Goal: Task Accomplishment & Management: Manage account settings

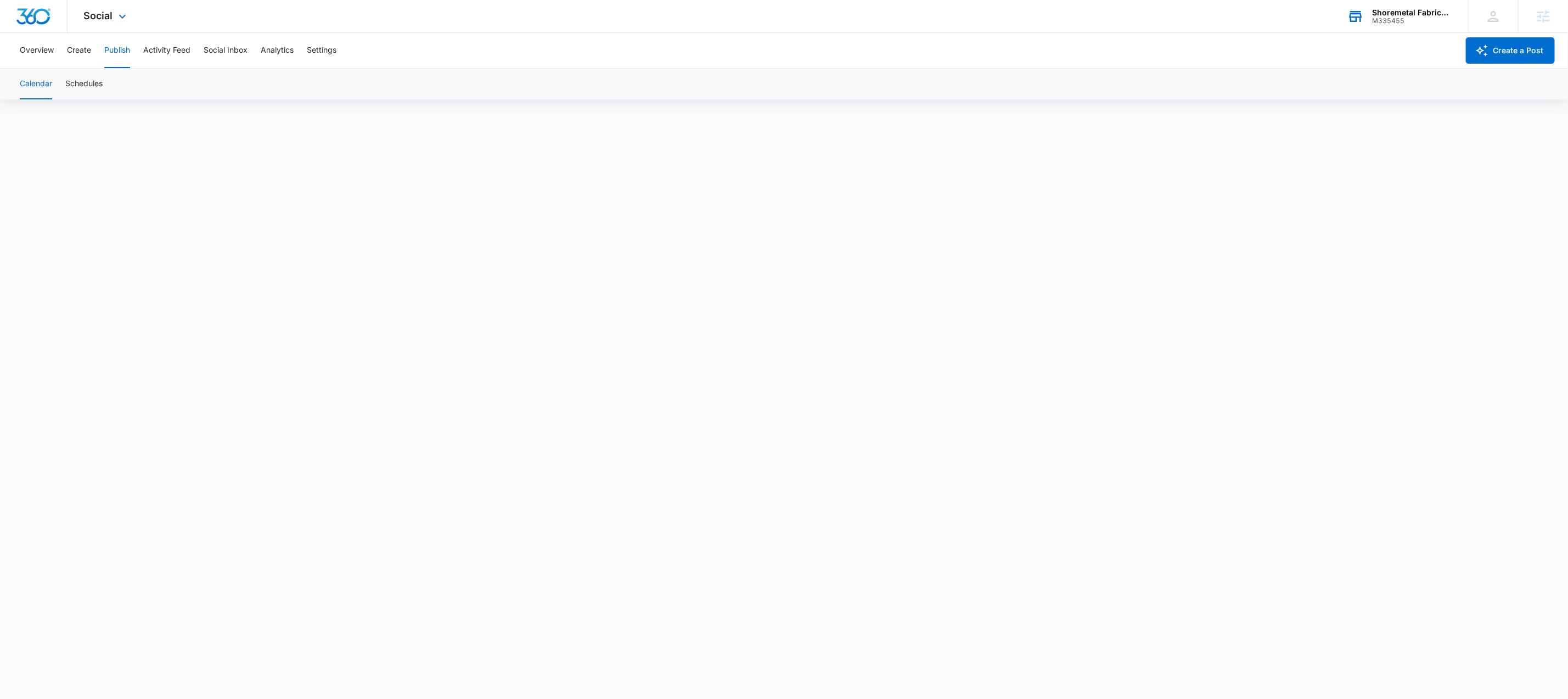
click at [1382, 15] on div "Shoremetal Fabricators M335455" at bounding box center [1412, 17] width 80 height 17
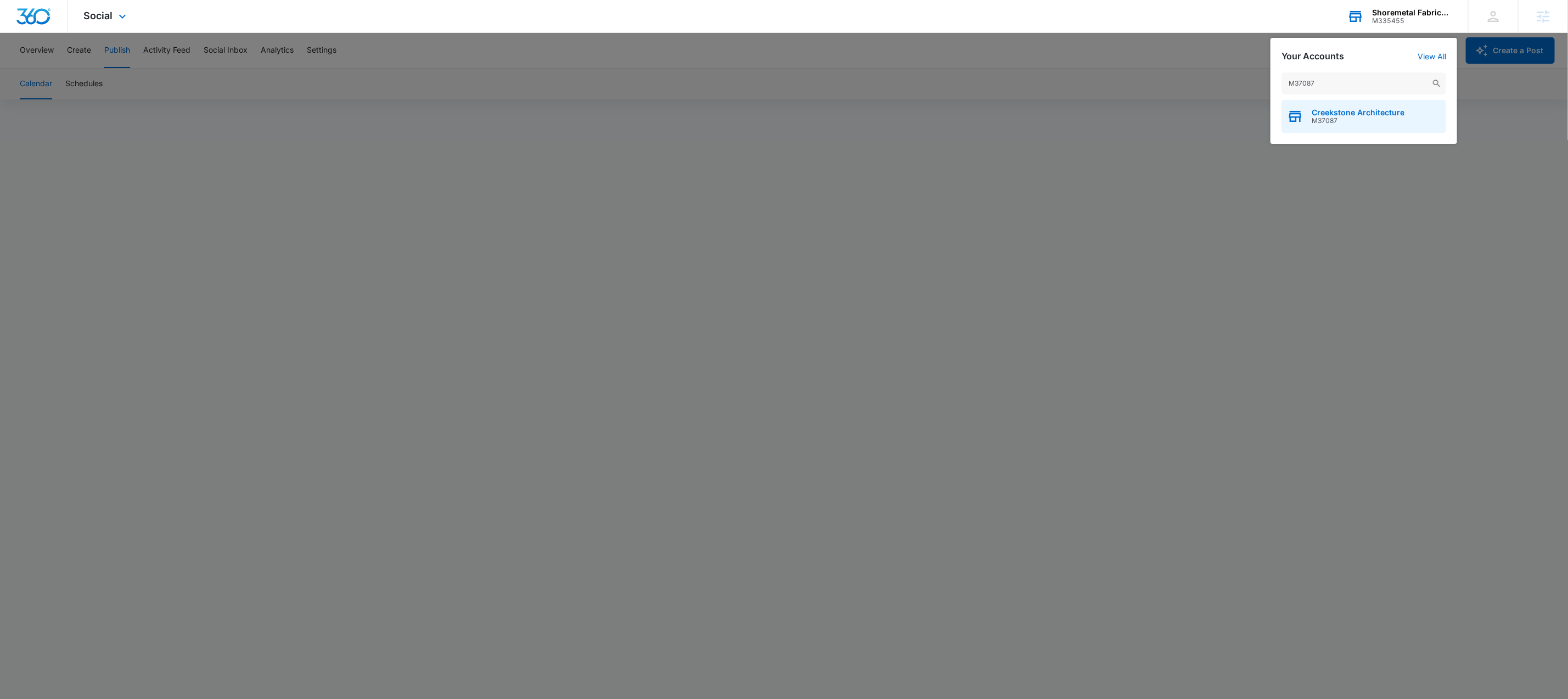
type input "M37087"
click at [1364, 124] on span "M37087" at bounding box center [1358, 121] width 93 height 8
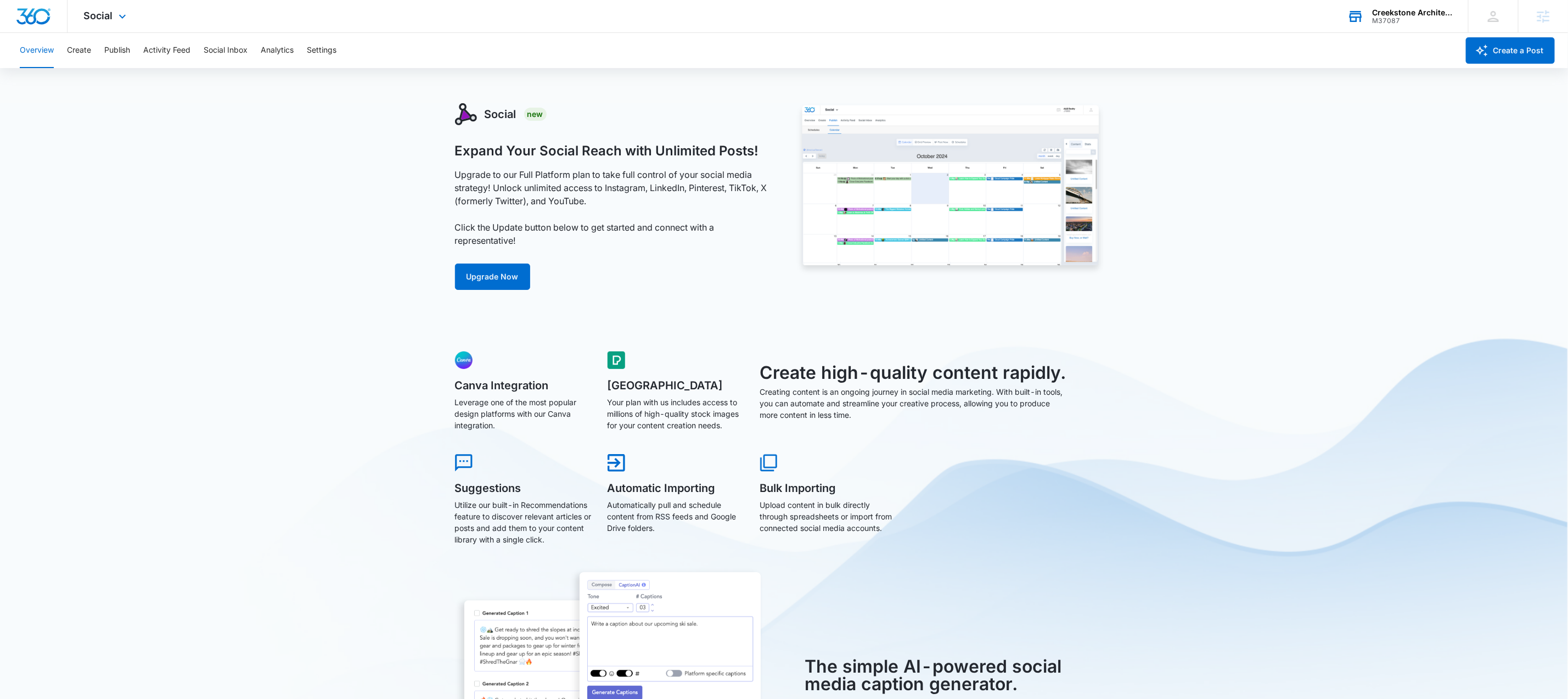
click at [130, 14] on div "Social Apps Reputation Websites Forms CRM Email Social Payments Content Ads Int…" at bounding box center [106, 16] width 78 height 32
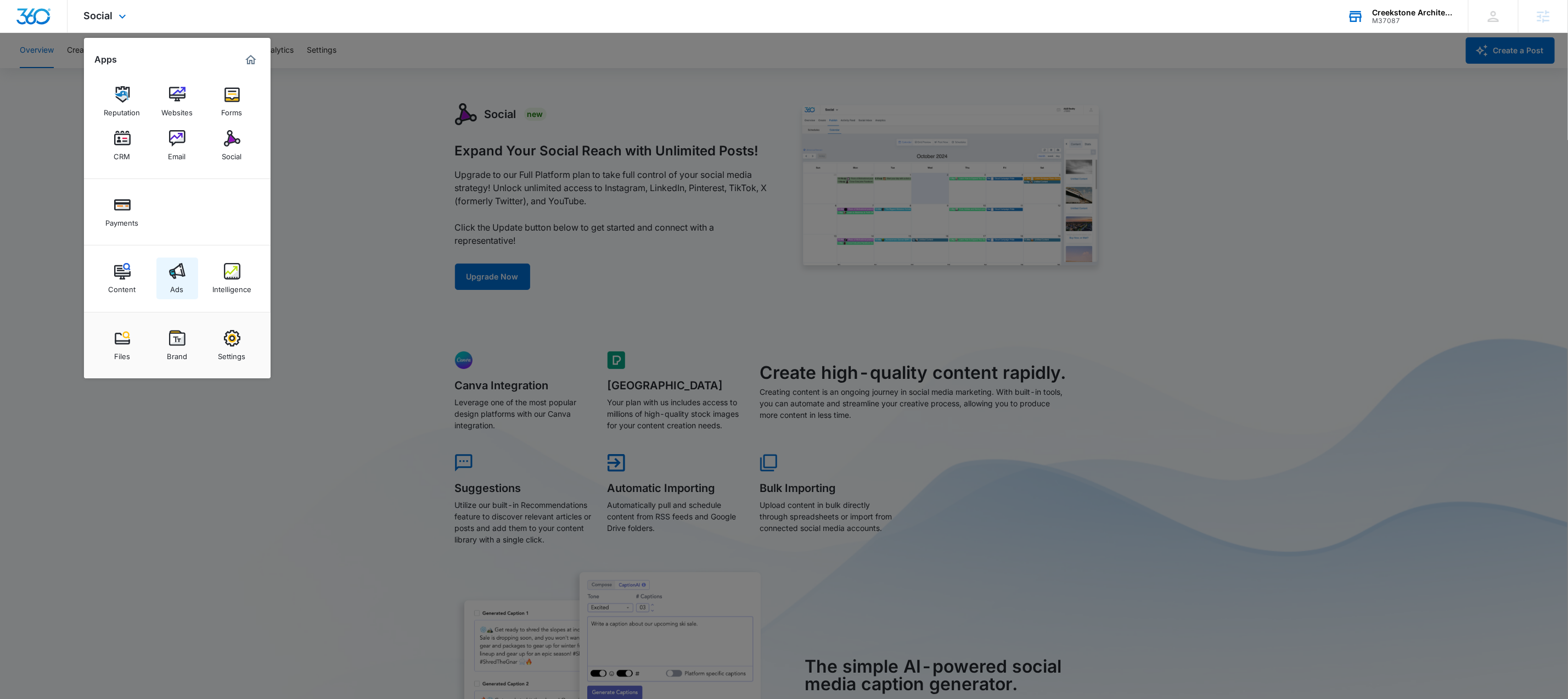
click at [175, 281] on div "Ads" at bounding box center [176, 287] width 13 height 14
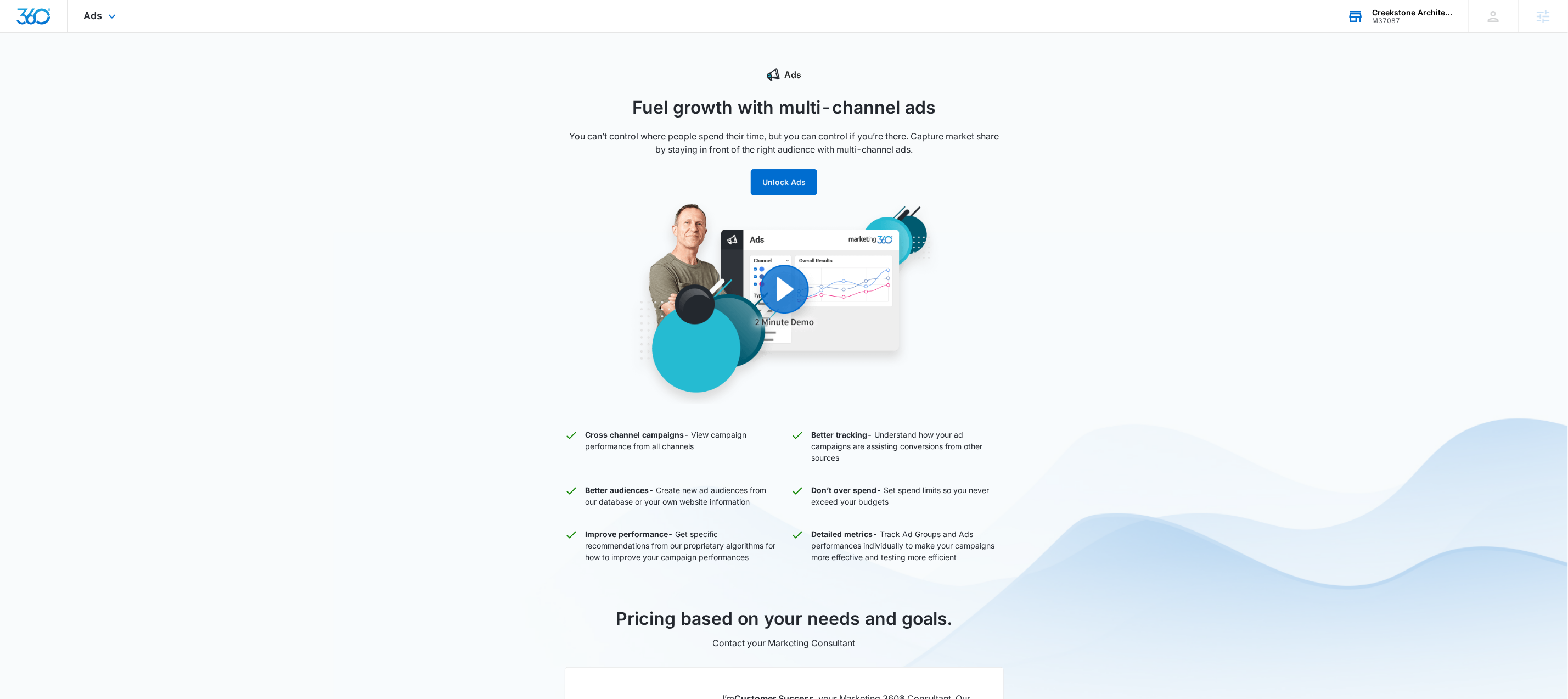
click at [104, 22] on div "Ads Apps Reputation Websites Forms CRM Email Social Payments Content Ads Intell…" at bounding box center [102, 16] width 68 height 32
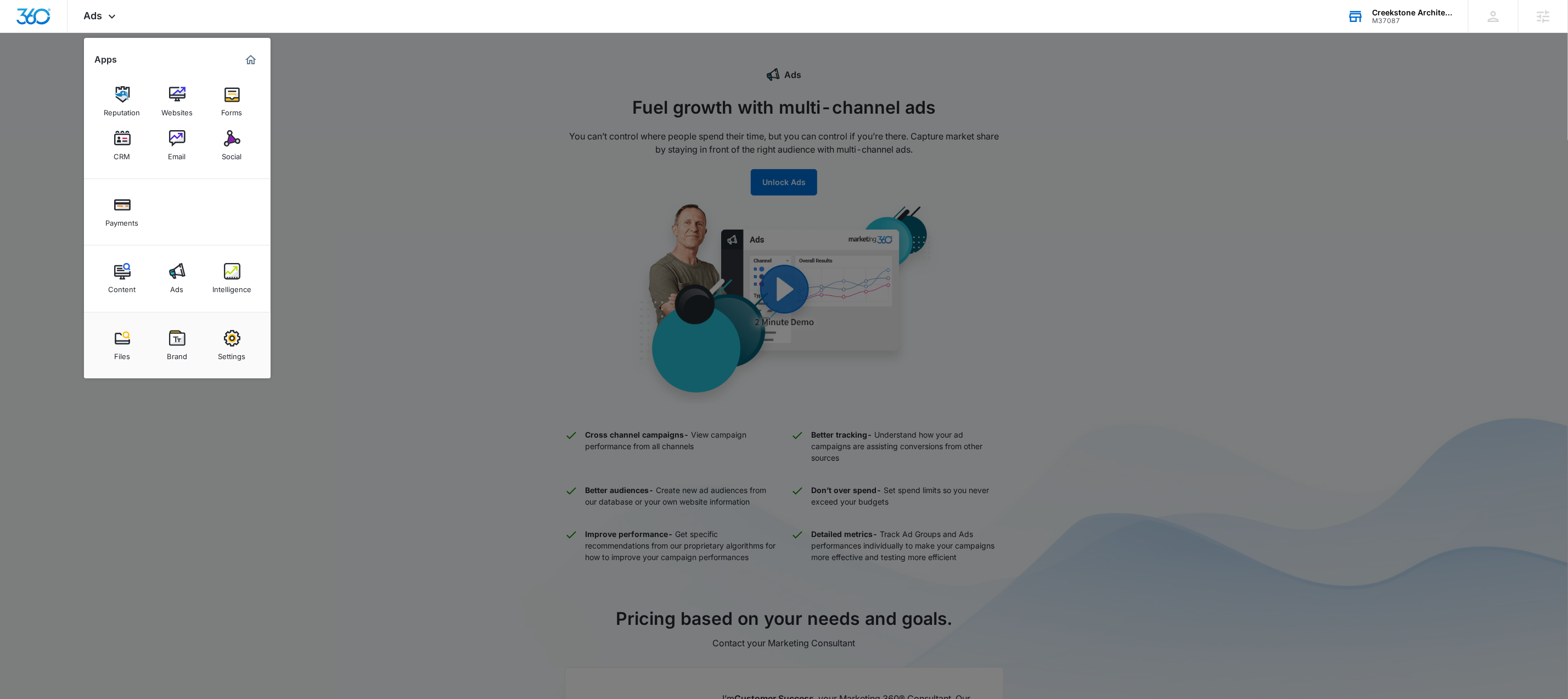
click at [222, 274] on link "Intelligence" at bounding box center [231, 278] width 41 height 41
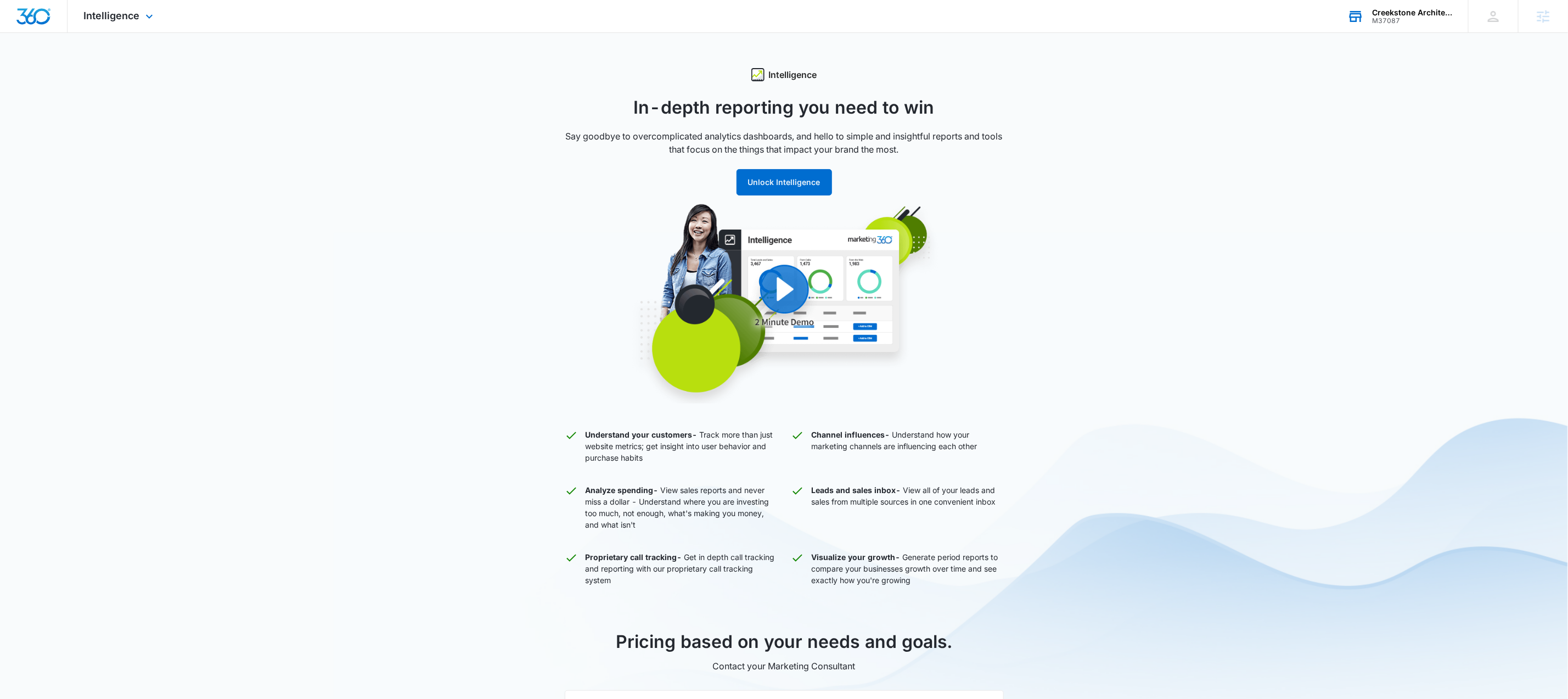
click at [135, 26] on div "Intelligence Apps Reputation Websites Forms CRM Email Social Payments Content A…" at bounding box center [120, 16] width 105 height 32
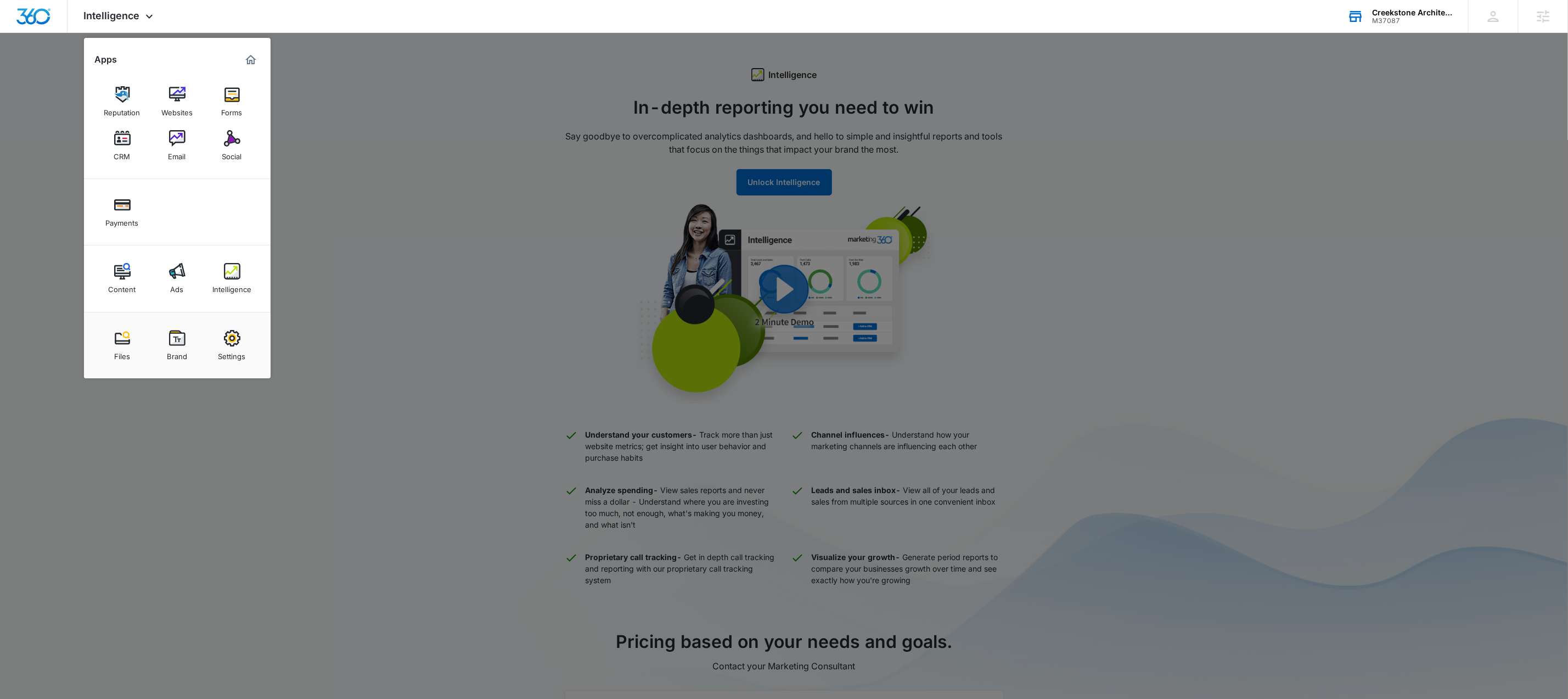
click at [1410, 17] on div "M37087" at bounding box center [1412, 21] width 80 height 8
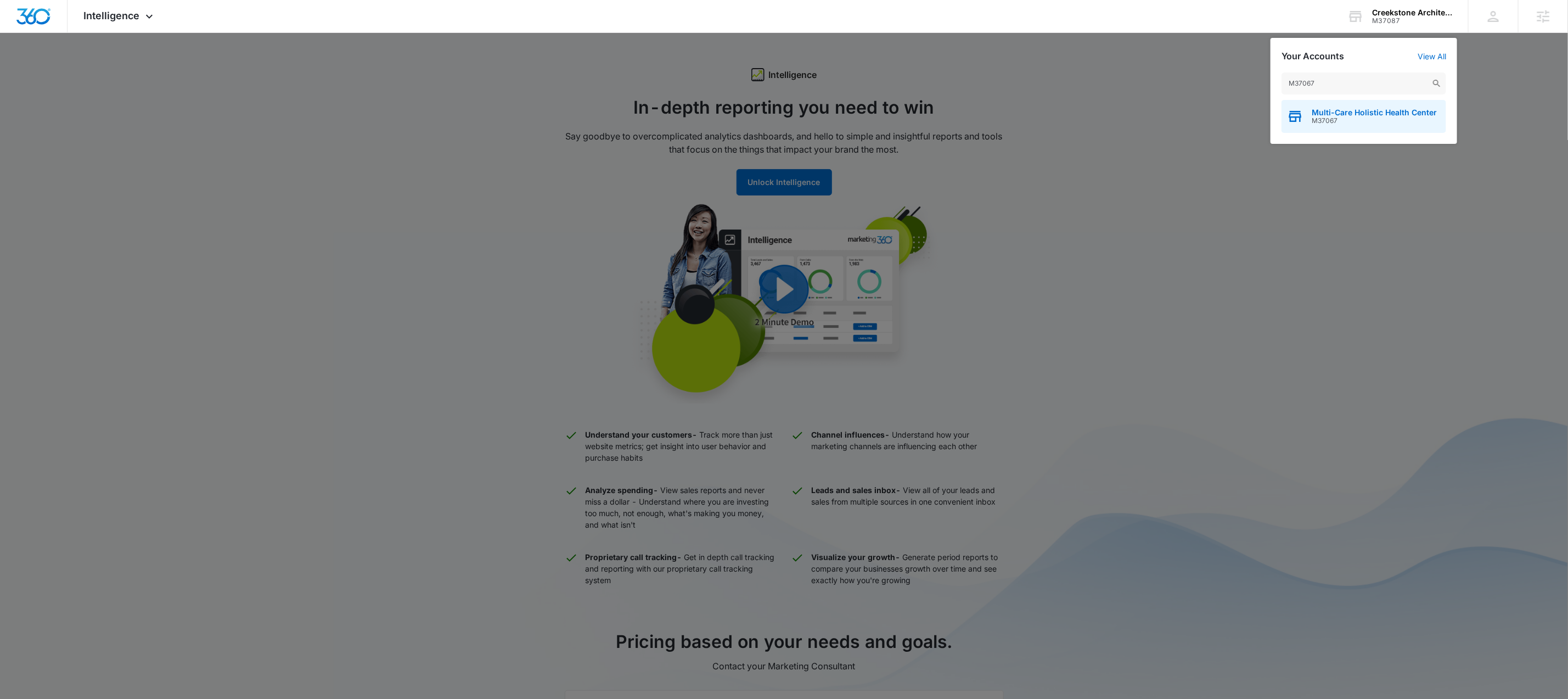
type input "M37067"
click at [1346, 124] on span "M37067" at bounding box center [1374, 121] width 125 height 8
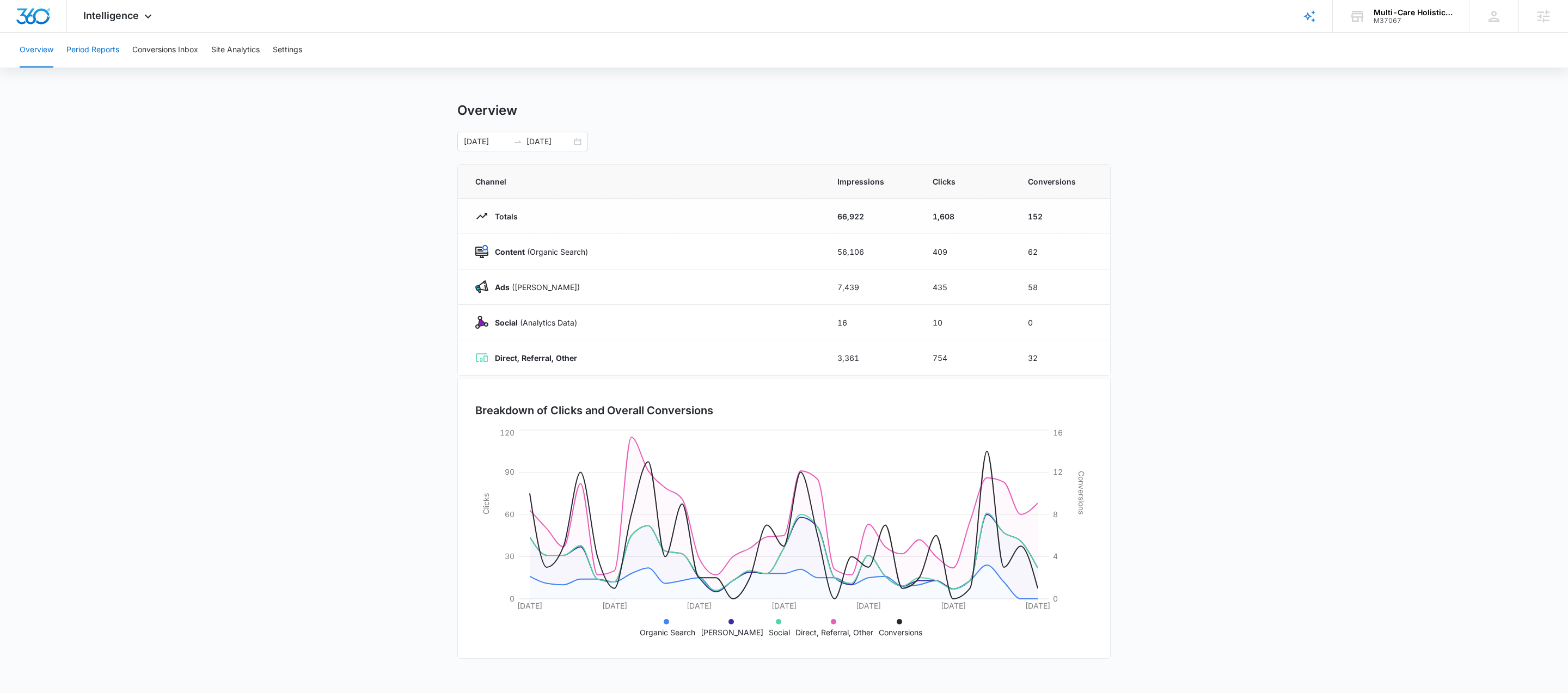
click at [107, 43] on button "Period Reports" at bounding box center [93, 50] width 53 height 35
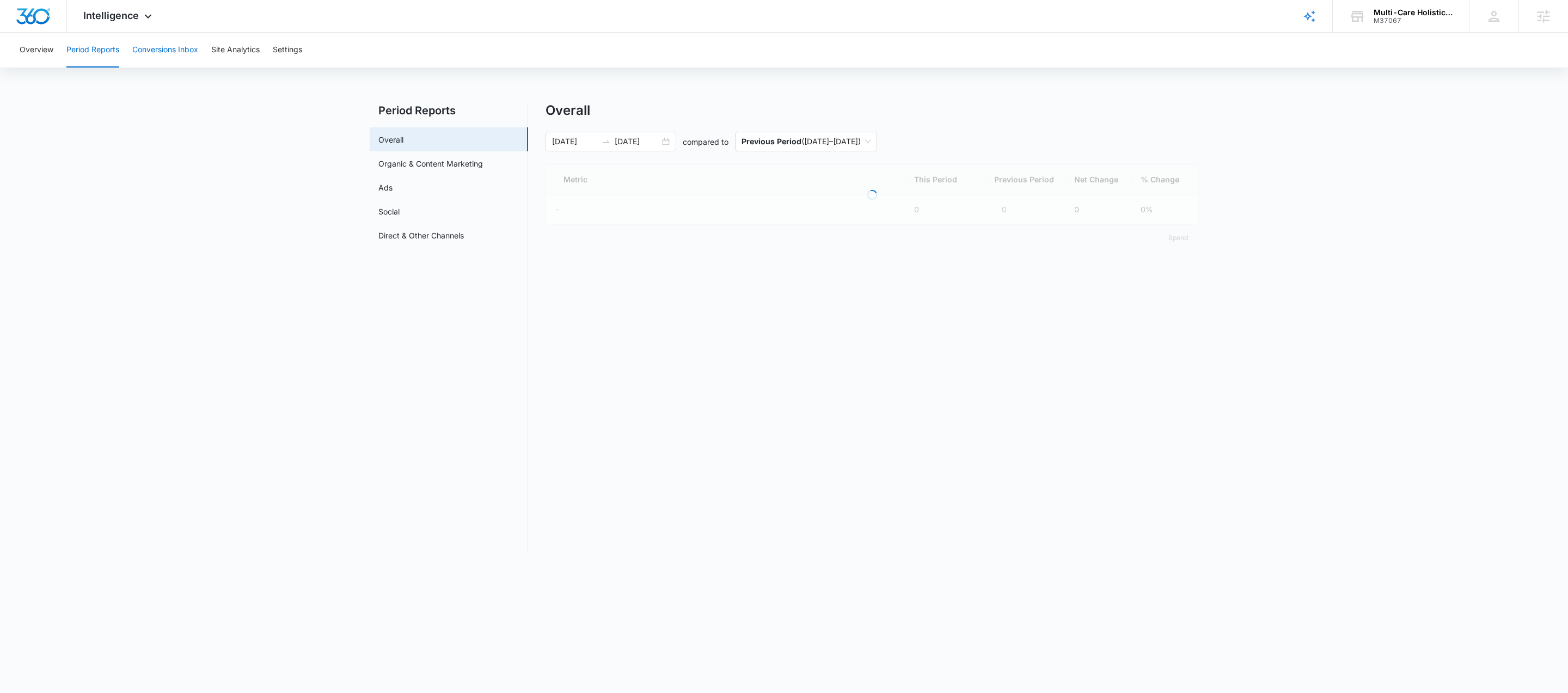
click at [156, 49] on button "Conversions Inbox" at bounding box center [165, 50] width 66 height 35
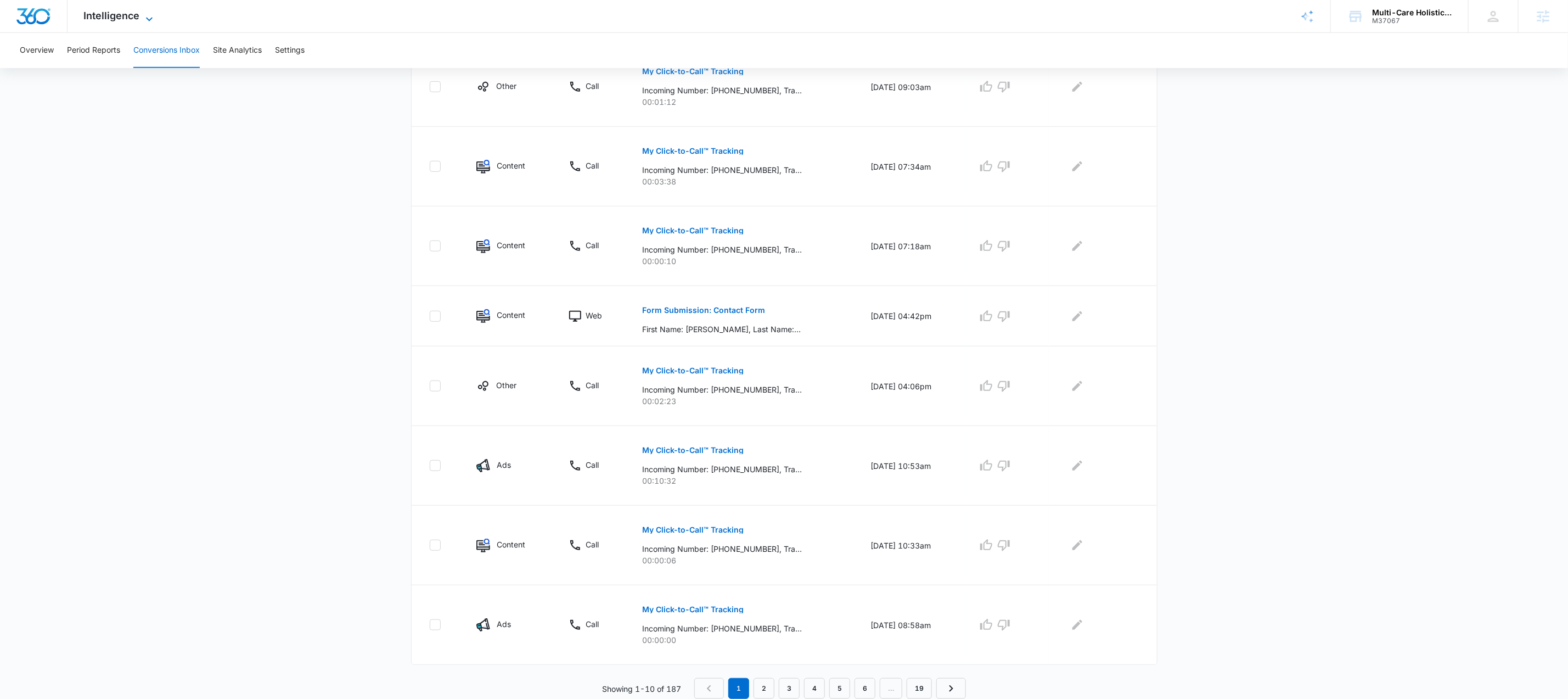
scroll to position [430, 0]
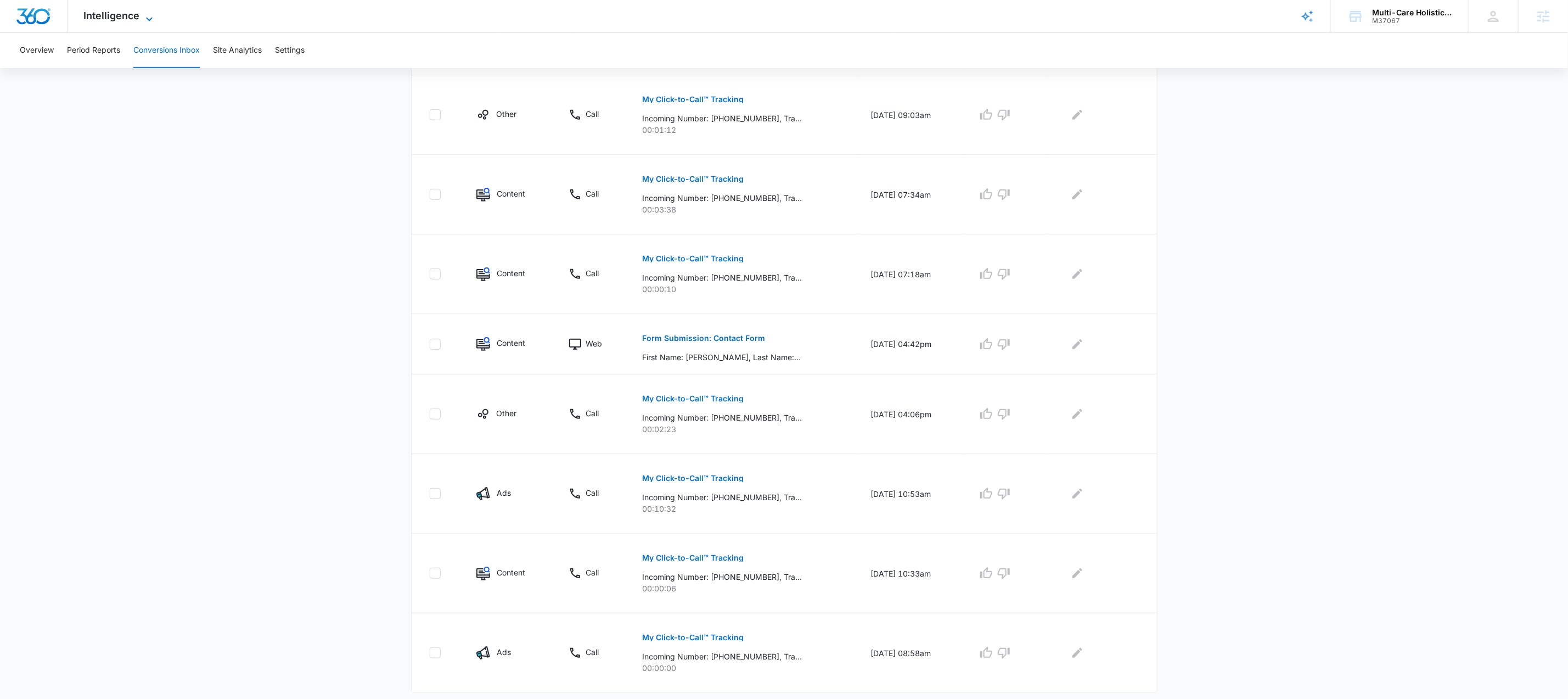
click at [118, 14] on span "Intelligence" at bounding box center [112, 15] width 56 height 11
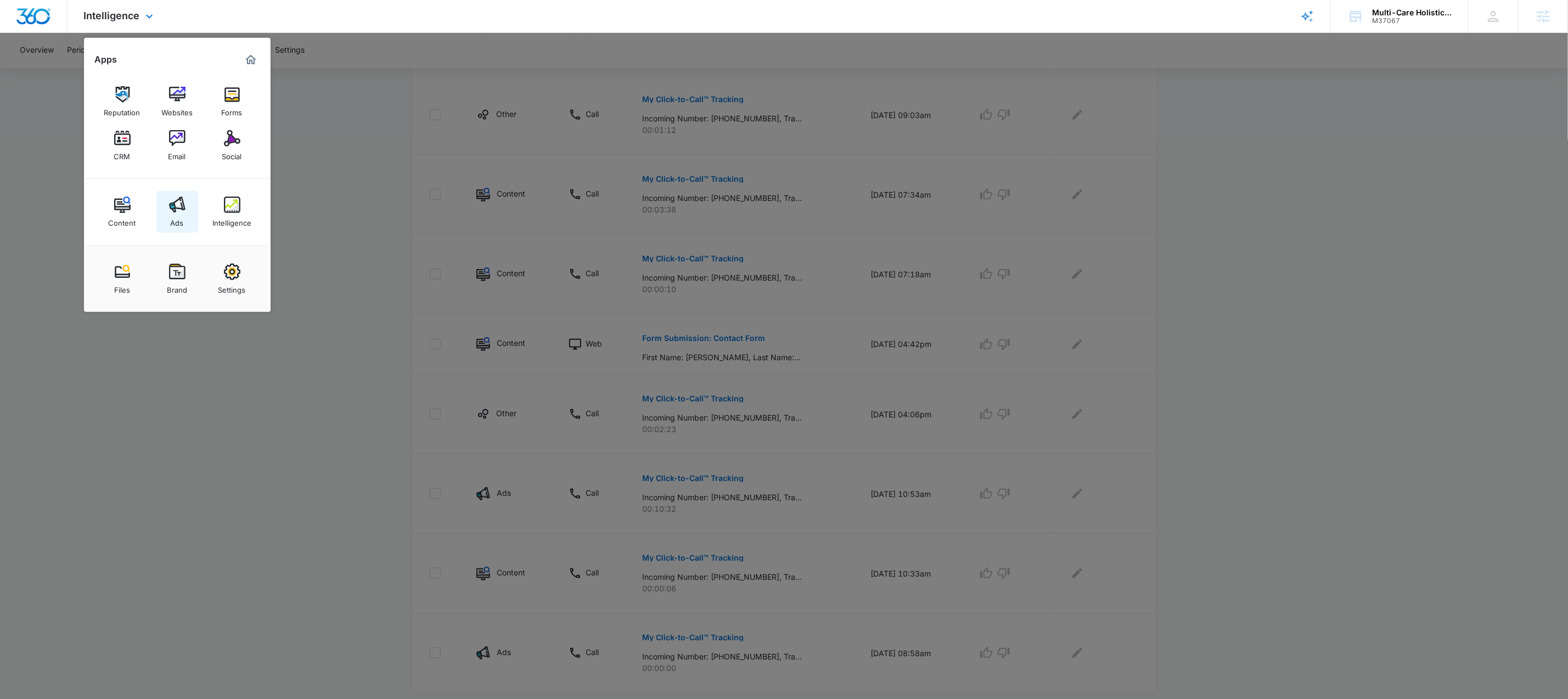
click at [170, 215] on div "Ads" at bounding box center [176, 220] width 13 height 14
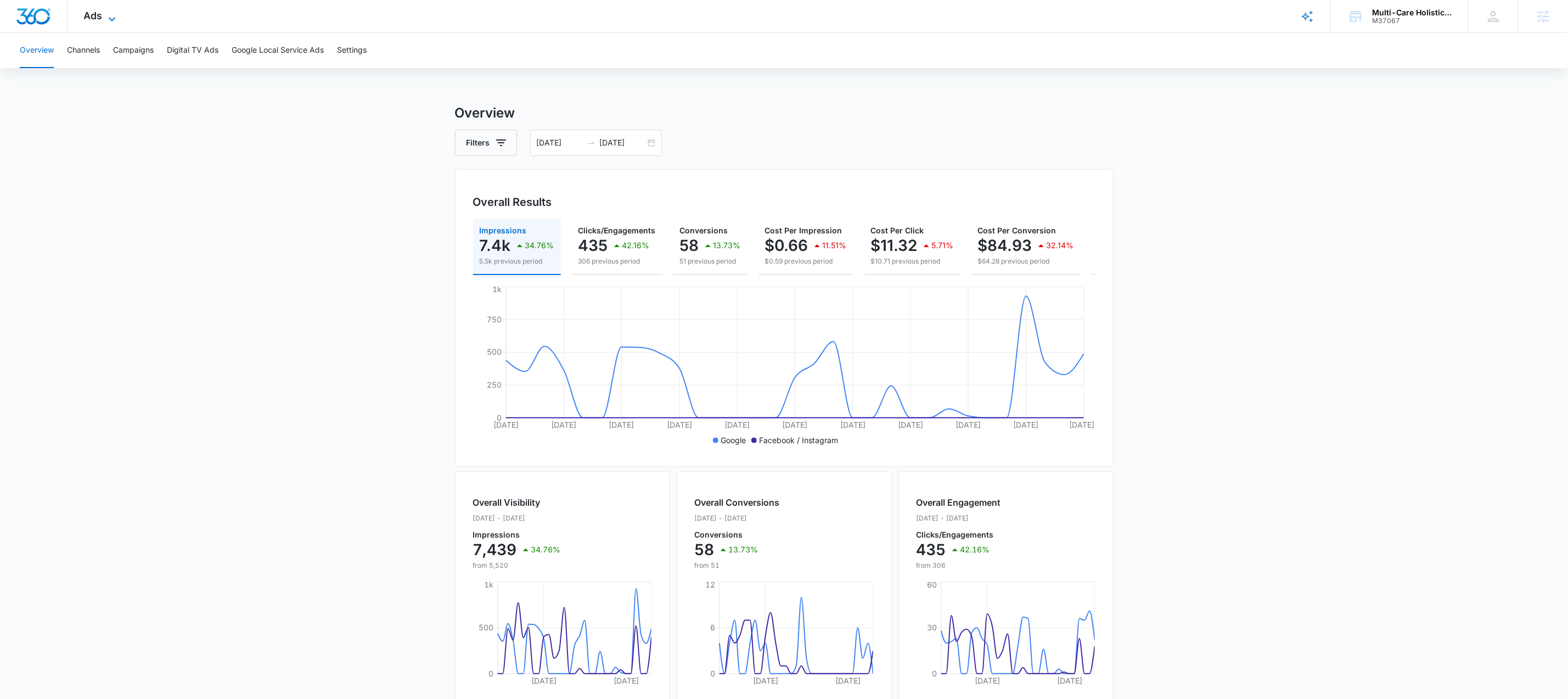
click at [106, 17] on icon at bounding box center [112, 19] width 13 height 13
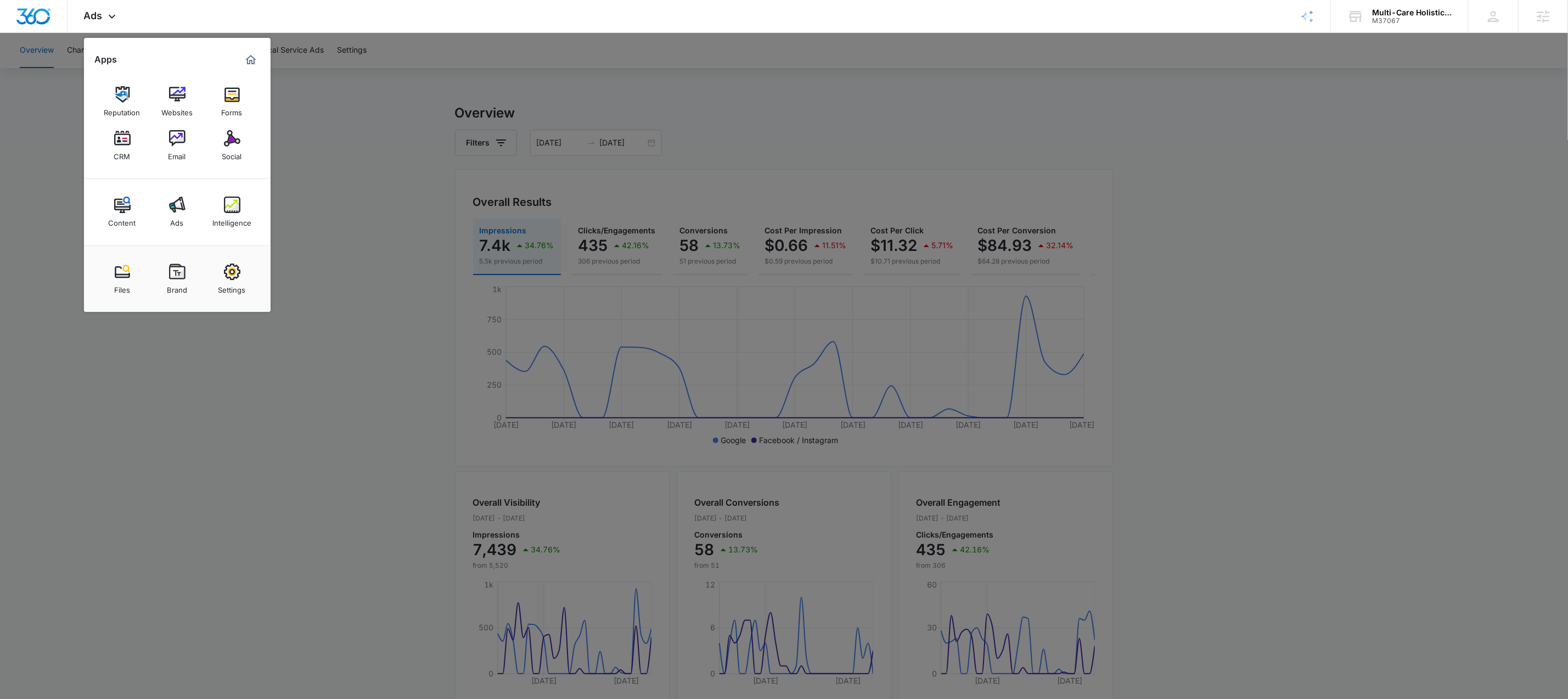
click at [116, 150] on div "CRM" at bounding box center [122, 153] width 17 height 14
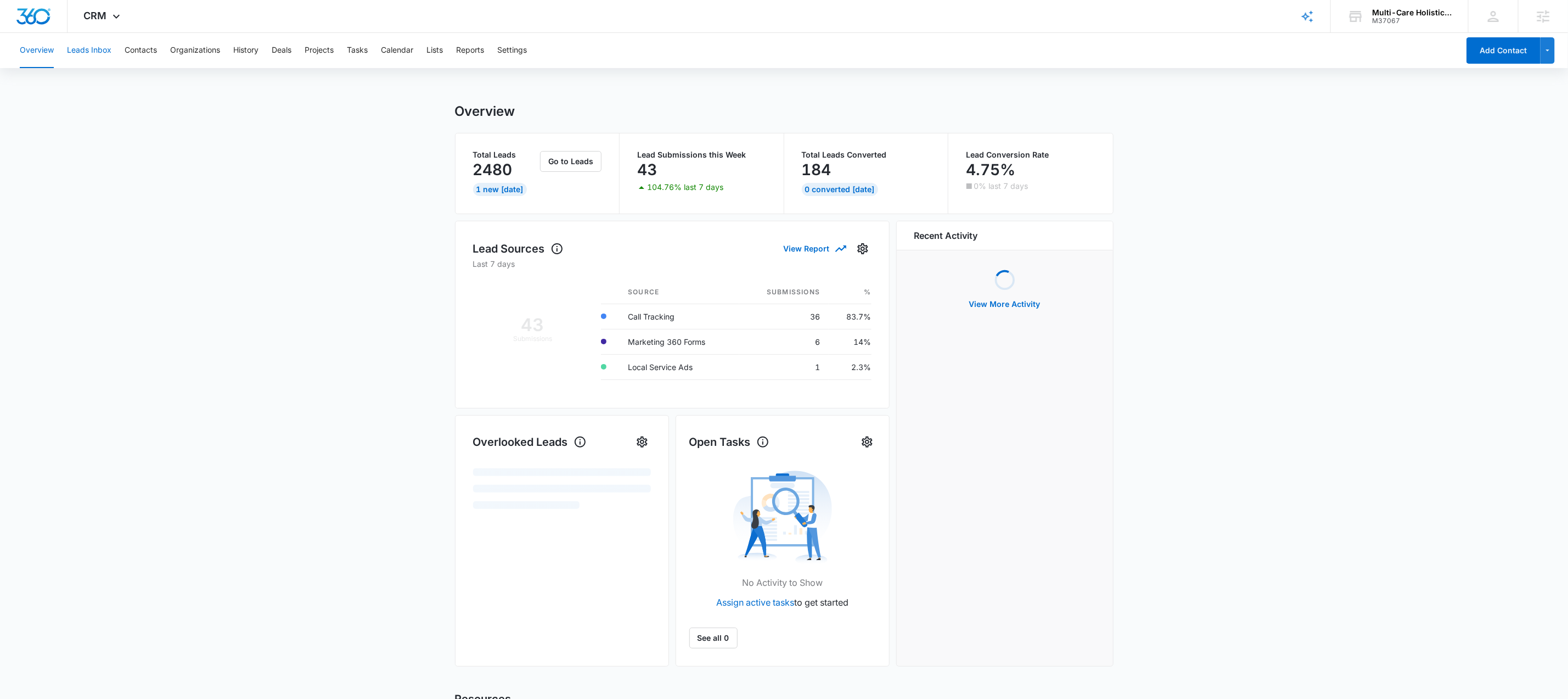
click at [98, 53] on button "Leads Inbox" at bounding box center [89, 51] width 44 height 35
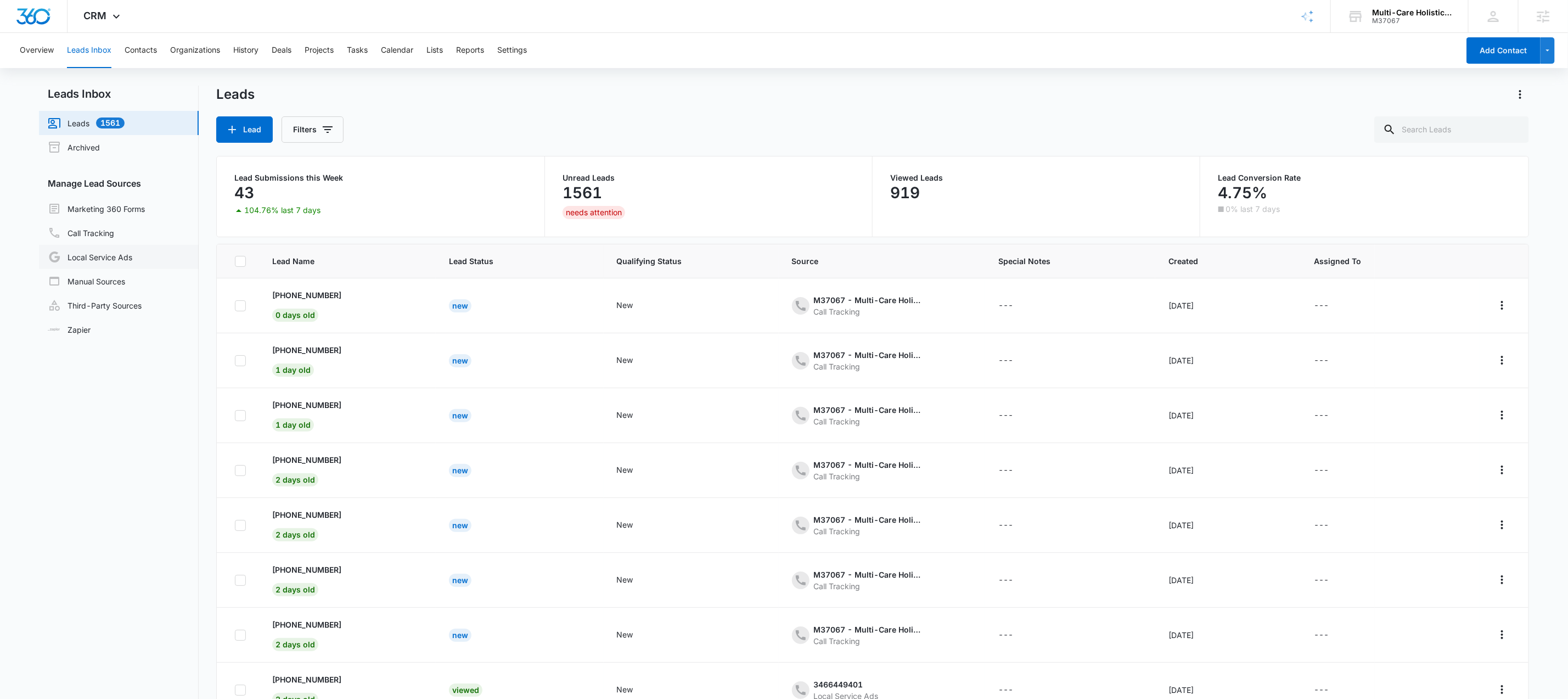
click at [118, 258] on link "Local Service Ads" at bounding box center [90, 256] width 84 height 13
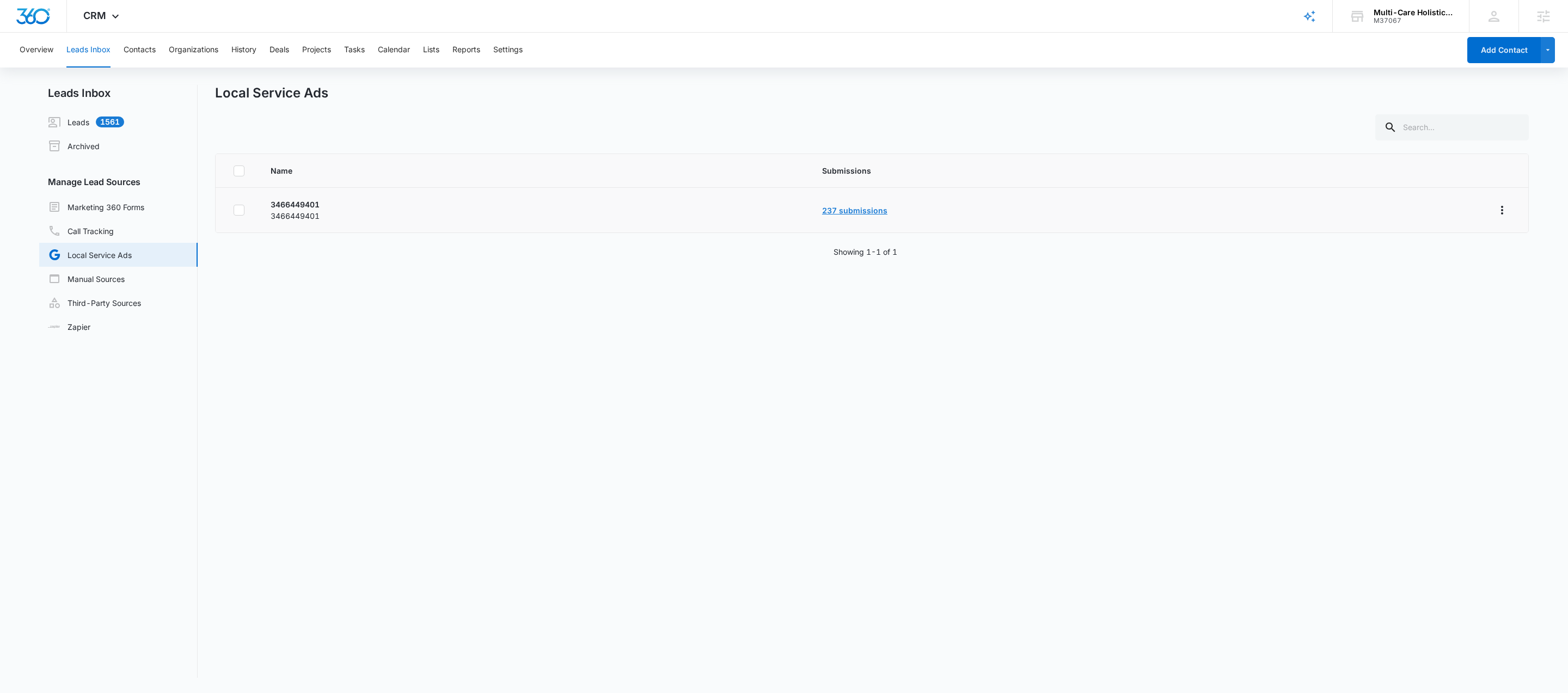
click at [882, 209] on link "237 submissions" at bounding box center [855, 210] width 65 height 9
